Goal: Task Accomplishment & Management: Complete application form

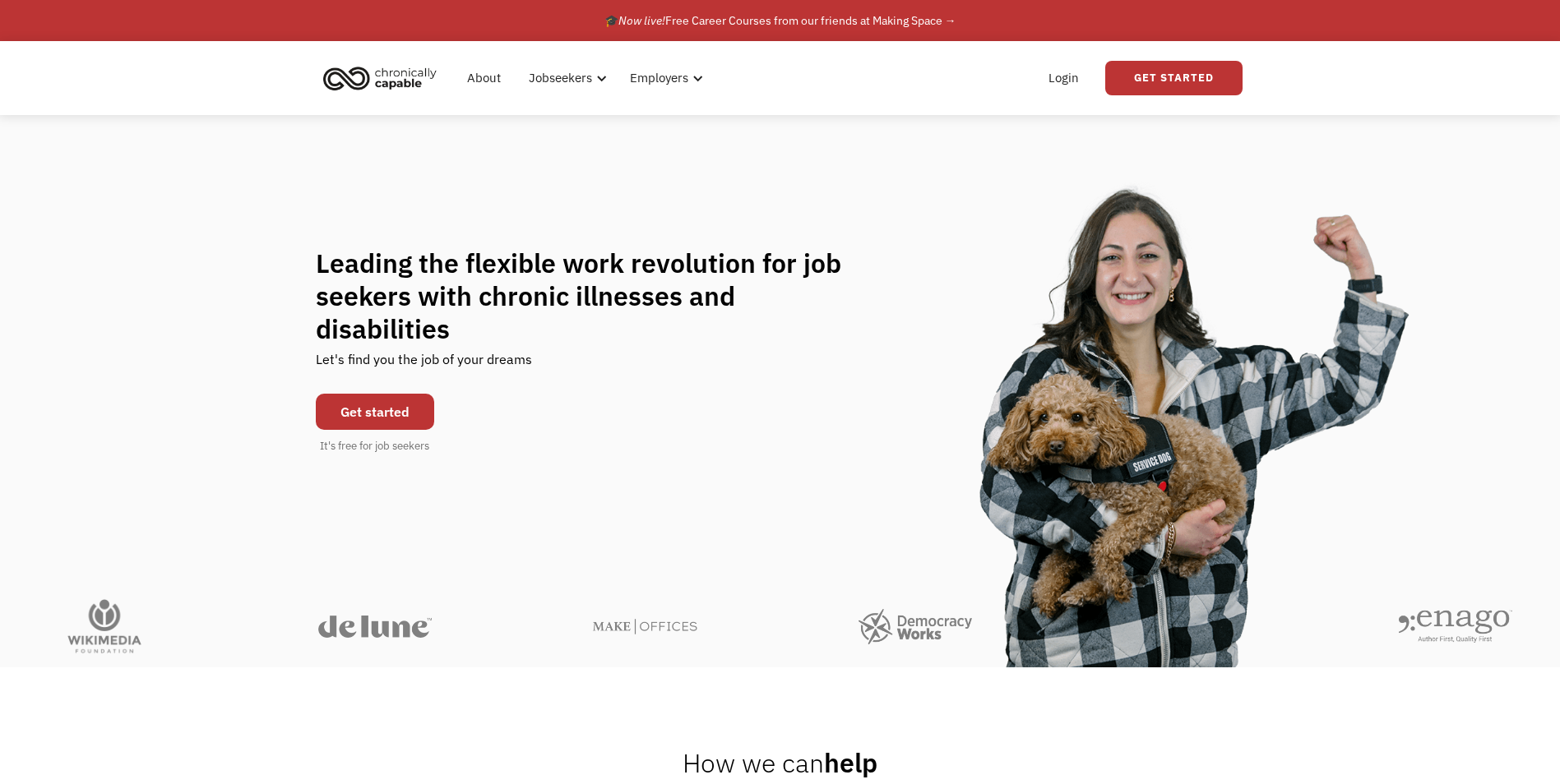
click at [396, 393] on link "Get started" at bounding box center [375, 412] width 118 height 36
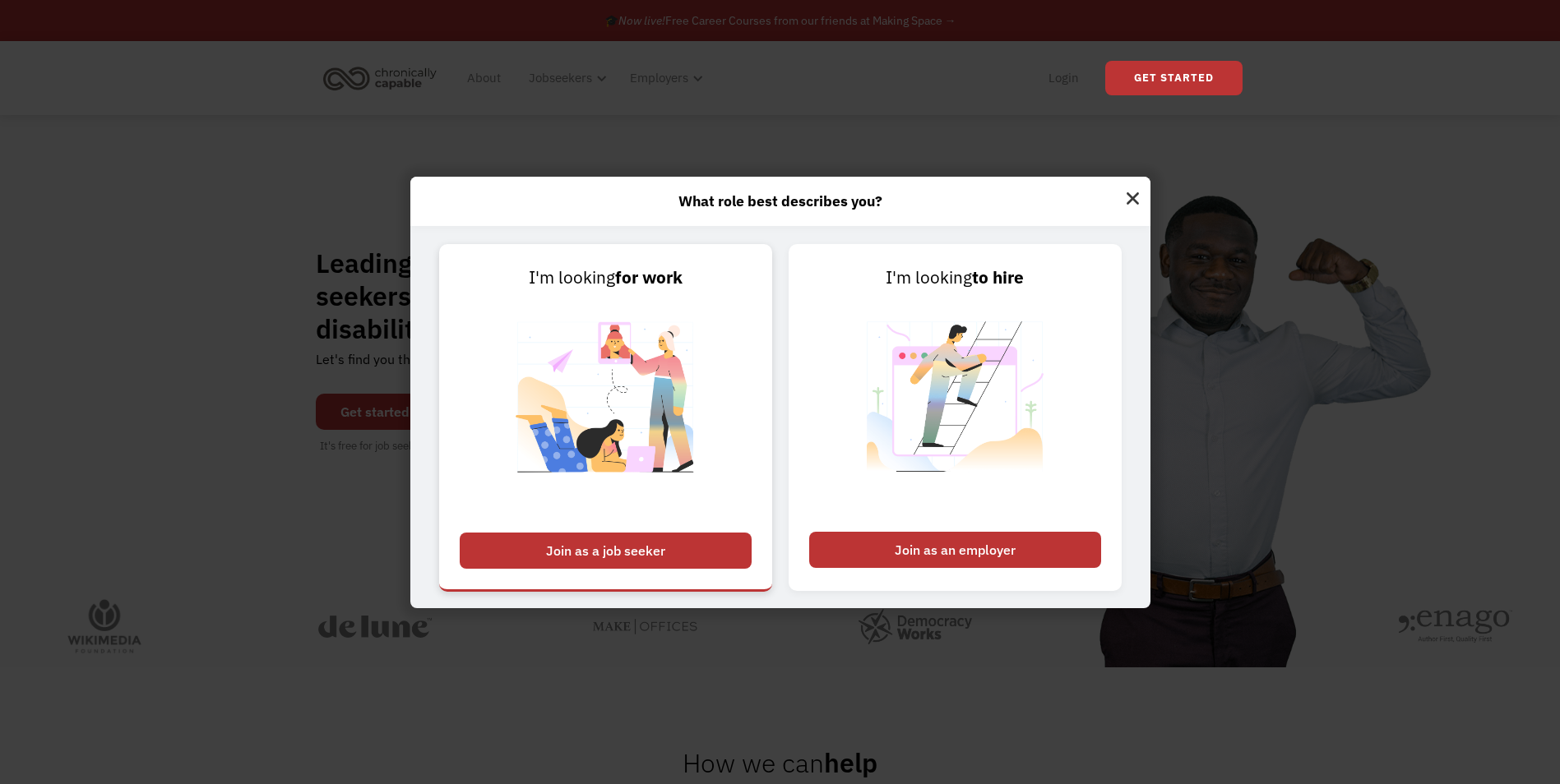
click at [655, 547] on div "Join as a job seeker" at bounding box center [606, 551] width 292 height 36
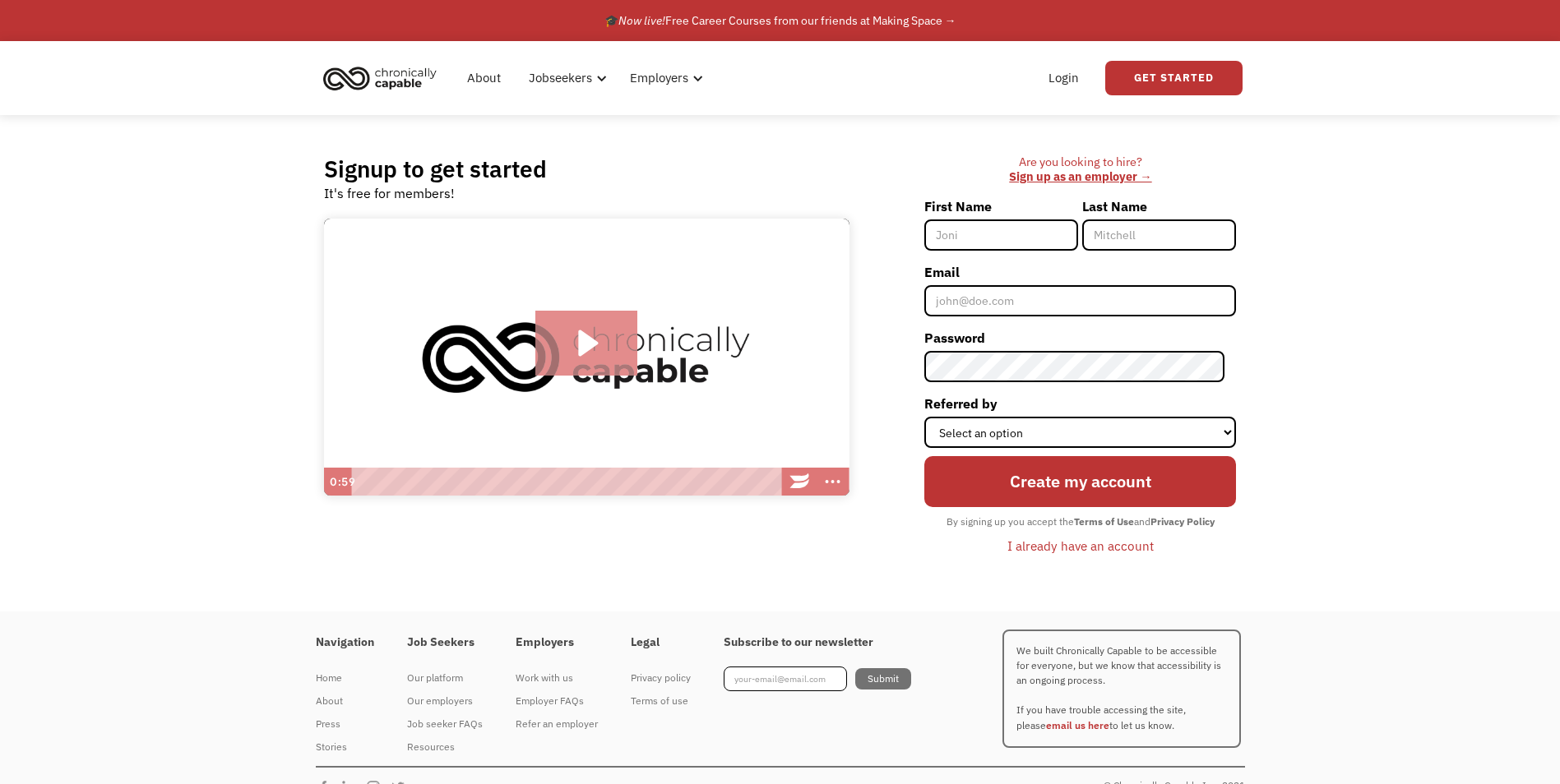
click at [605, 344] on icon "Play Video: Introducing Chronically Capable" at bounding box center [586, 343] width 103 height 66
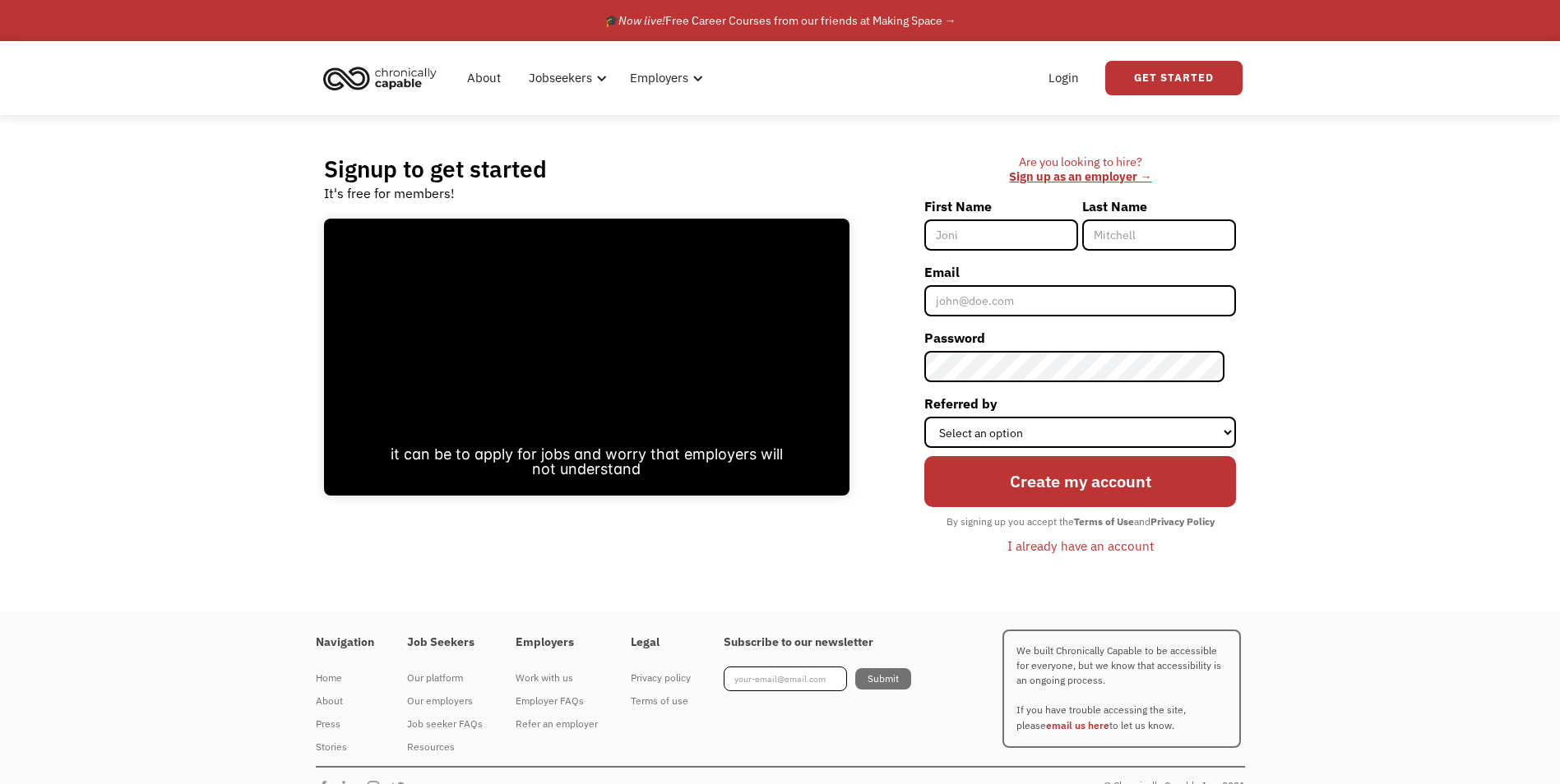
scroll to position [27, 0]
